Goal: Information Seeking & Learning: Learn about a topic

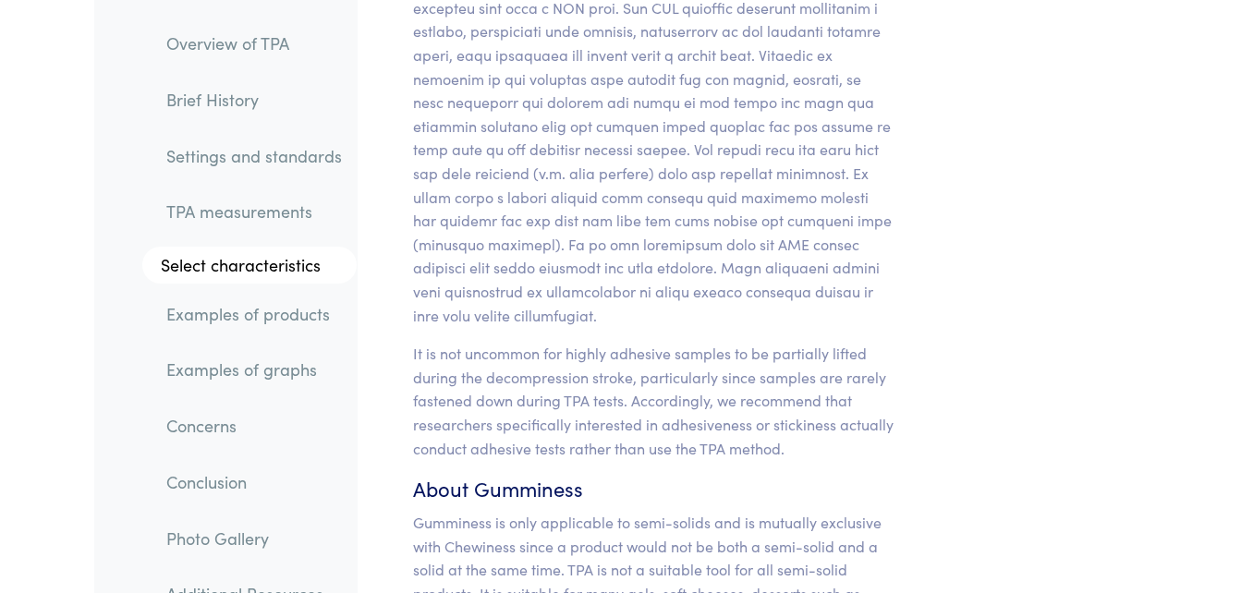
scroll to position [19514, 0]
click at [310, 367] on link "Examples of graphs" at bounding box center [254, 369] width 205 height 42
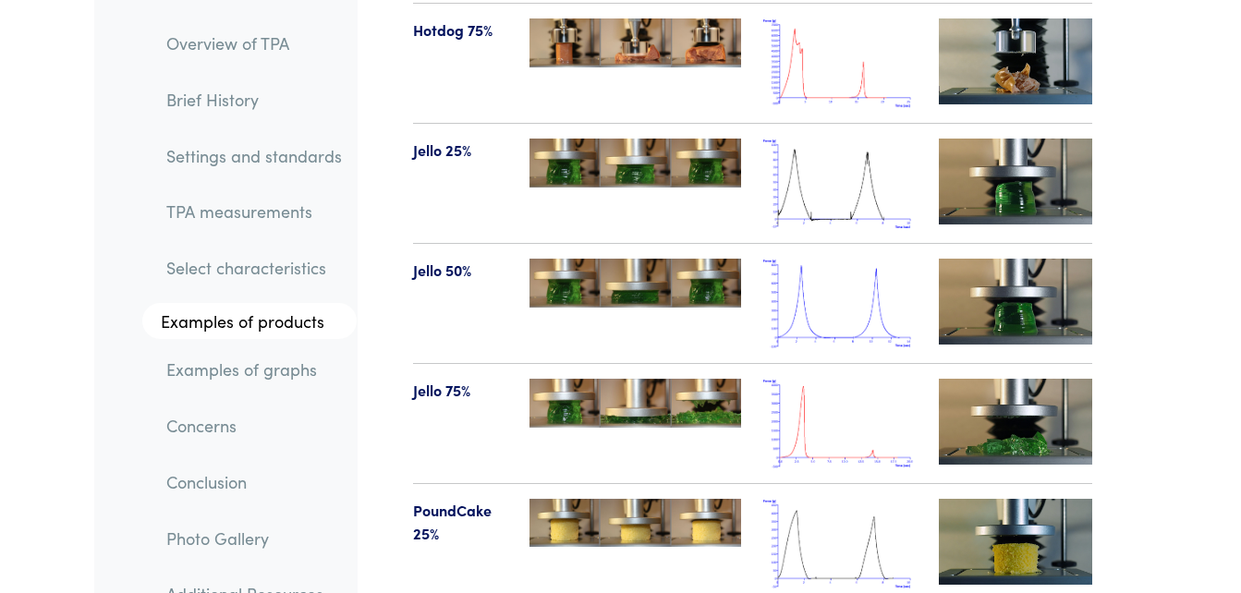
scroll to position [23309, 0]
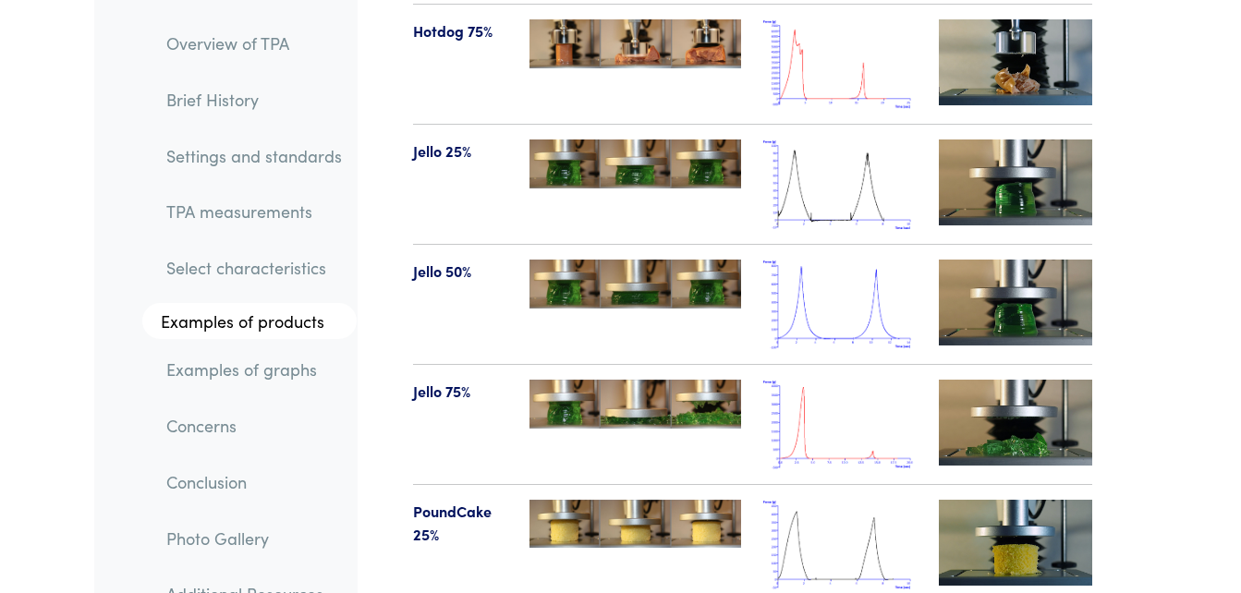
click at [794, 260] on img at bounding box center [839, 305] width 153 height 90
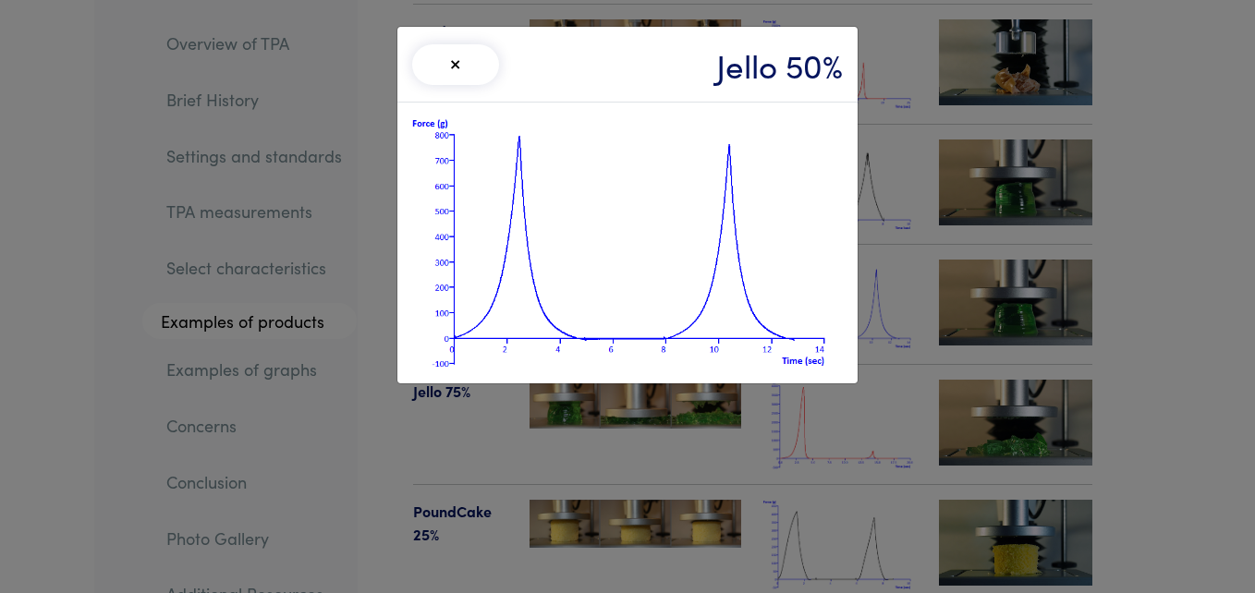
click at [335, 512] on div "× Jello 50%" at bounding box center [627, 296] width 1255 height 593
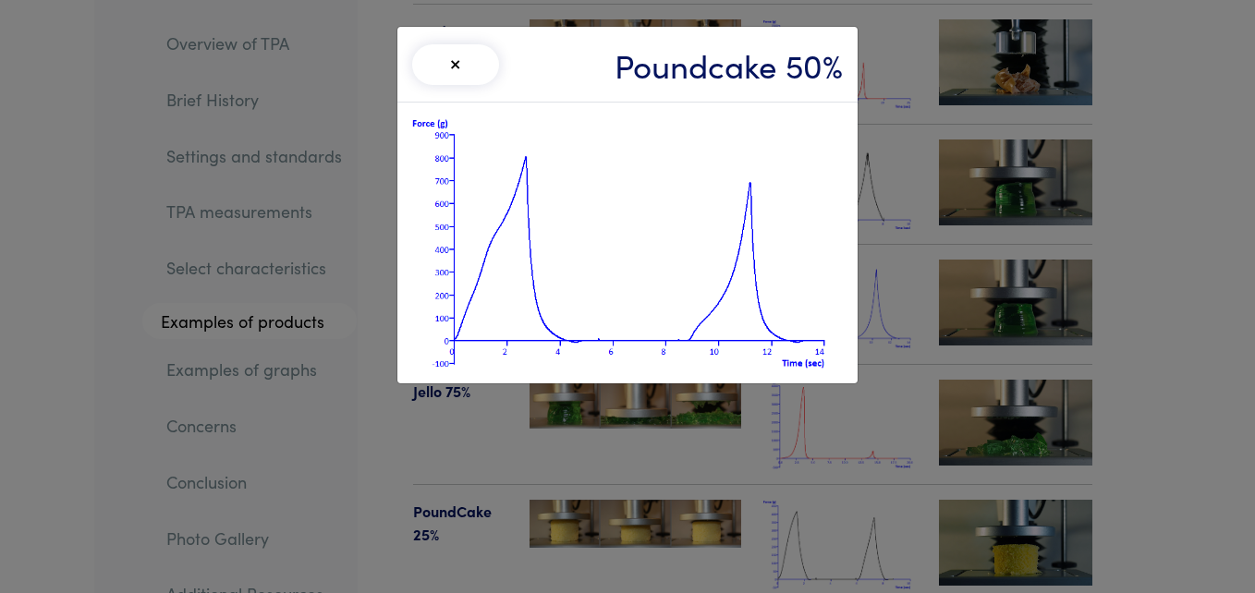
click at [452, 73] on button "×" at bounding box center [455, 64] width 87 height 41
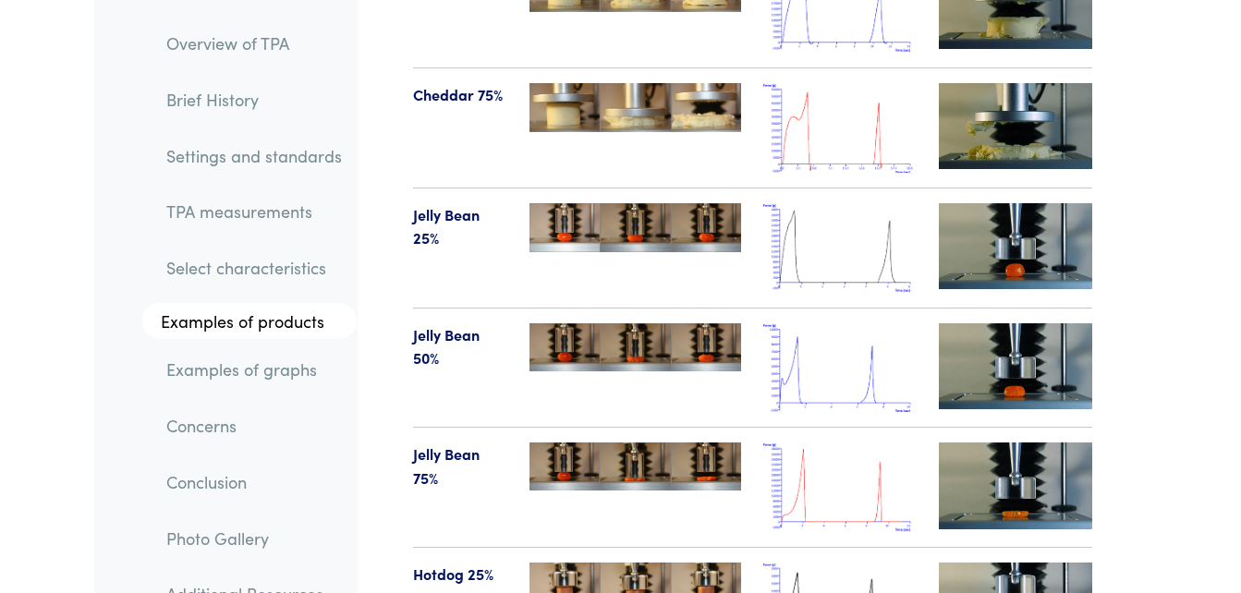
scroll to position [22525, 0]
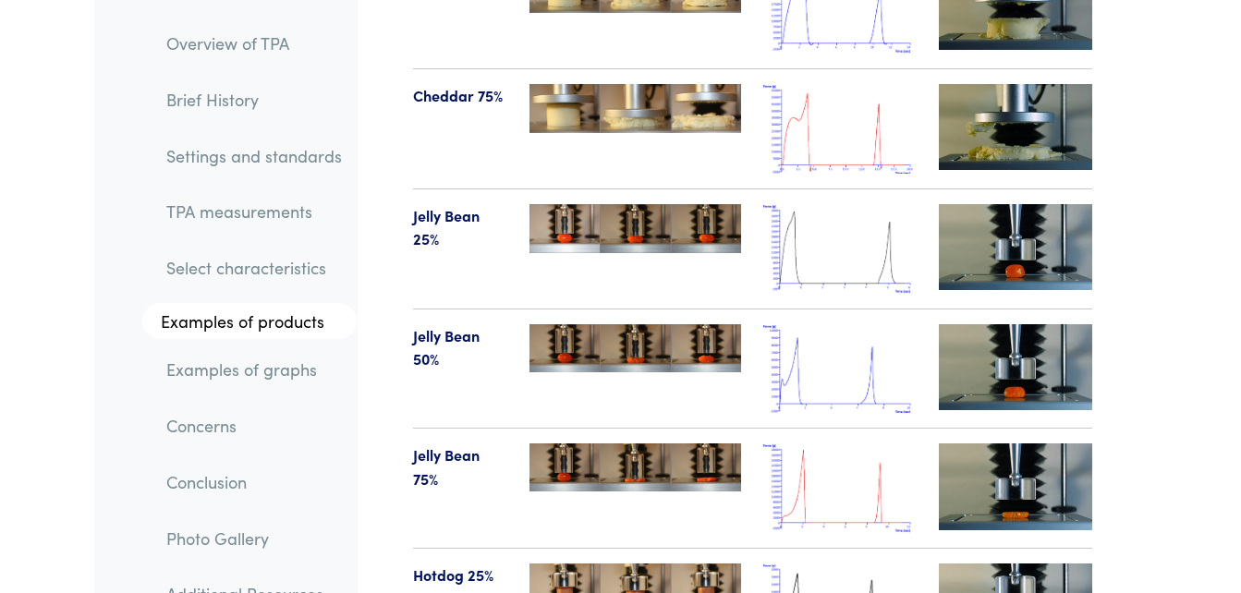
click at [835, 324] on img at bounding box center [839, 369] width 153 height 90
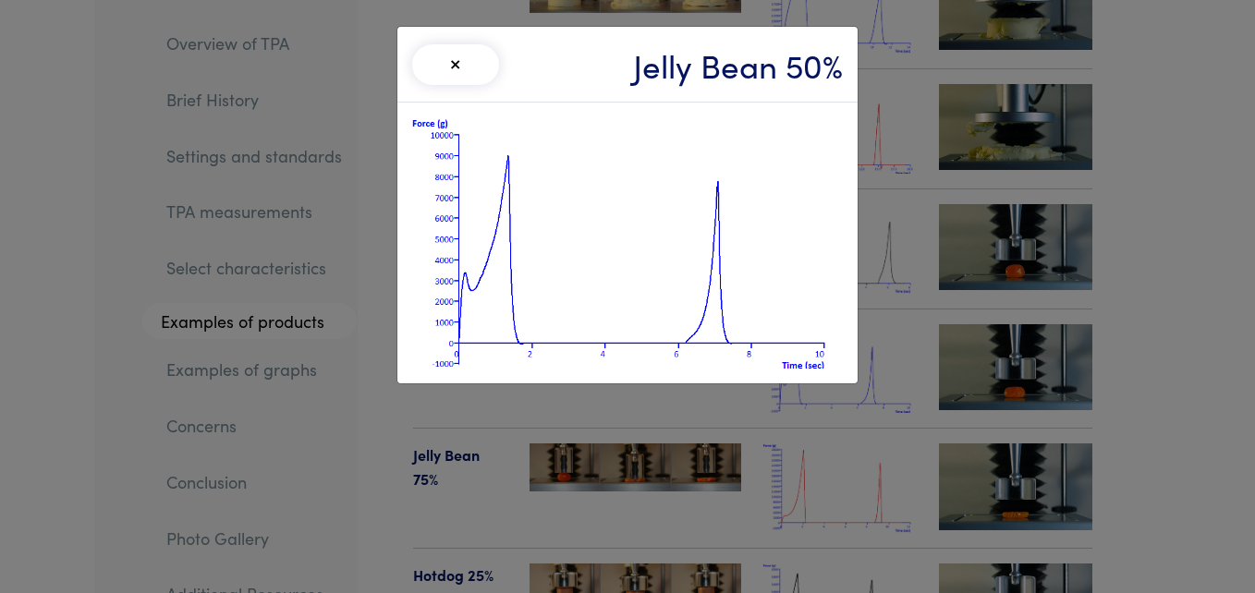
click at [697, 480] on div "× Jelly Bean 50%" at bounding box center [627, 296] width 1255 height 593
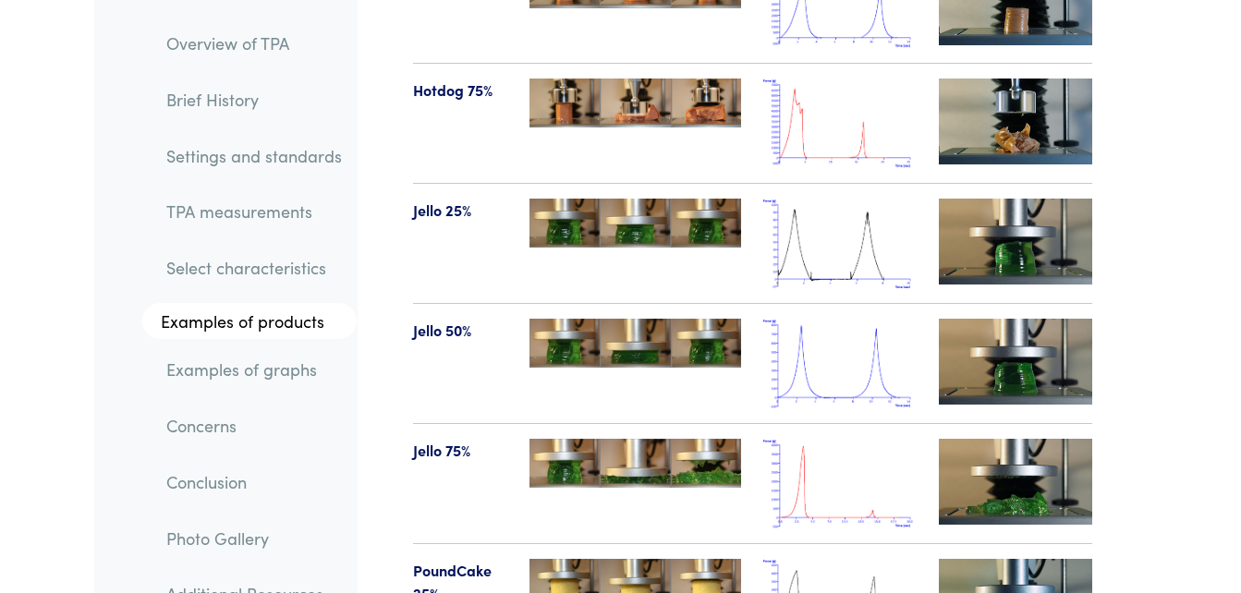
scroll to position [23401, 0]
